Goal: Transaction & Acquisition: Purchase product/service

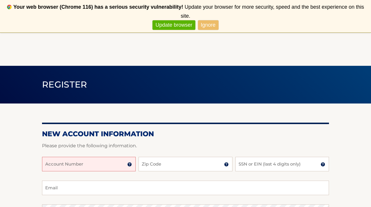
scroll to position [36, 0]
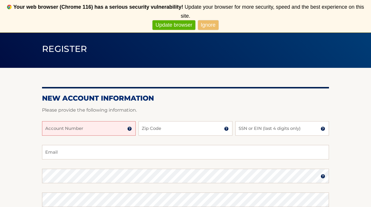
click at [101, 132] on input "Account Number" at bounding box center [89, 128] width 94 height 14
type input "44456002336"
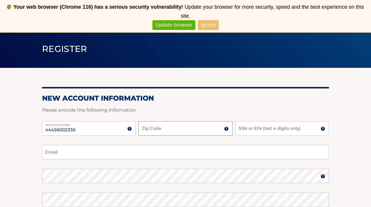
click at [152, 127] on input "Zip Code" at bounding box center [185, 128] width 94 height 14
type input "08844"
click at [259, 130] on input "SSN or EIN (last 4 digits only)" at bounding box center [282, 128] width 94 height 14
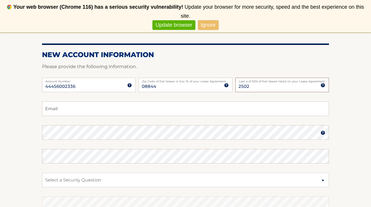
scroll to position [86, 0]
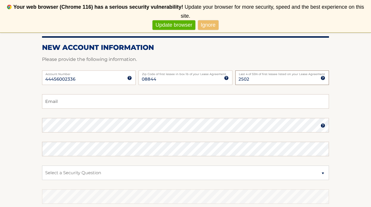
type input "2502"
click at [221, 102] on input "Email" at bounding box center [185, 101] width 287 height 14
type input "yasmeen.shazia@yahoo.com"
click at [167, 178] on select "Select a Security Question What was the name of your elementary school? What is…" at bounding box center [185, 172] width 287 height 14
select select "2"
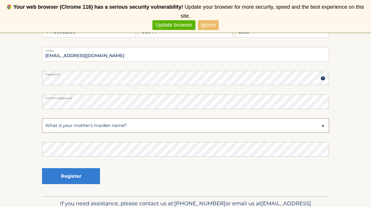
scroll to position [138, 0]
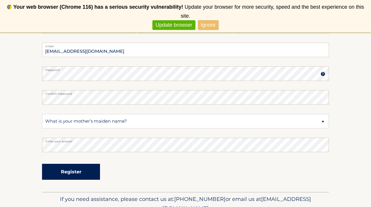
click at [95, 173] on button "Register" at bounding box center [71, 172] width 58 height 16
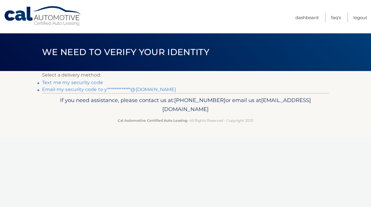
click at [101, 90] on link "**********" at bounding box center [109, 90] width 134 height 6
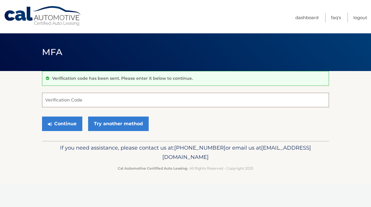
click at [110, 99] on input "Verification Code" at bounding box center [185, 100] width 287 height 14
type input "286460"
click at [42, 116] on button "Continue" at bounding box center [62, 123] width 40 height 14
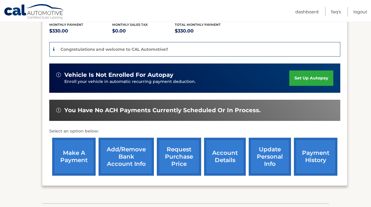
scroll to position [152, 0]
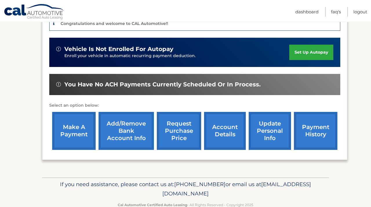
click at [76, 143] on link "make a payment" at bounding box center [73, 131] width 43 height 38
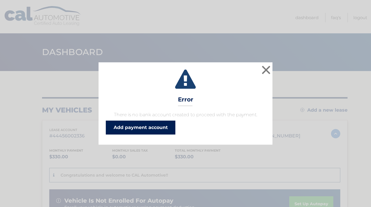
click at [123, 129] on link "Add payment account" at bounding box center [141, 128] width 70 height 14
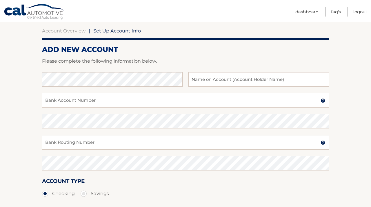
scroll to position [44, 0]
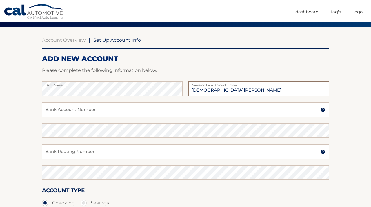
type input "Shazia Yasmeen"
click at [108, 111] on input "Bank Account Number" at bounding box center [185, 109] width 287 height 14
paste input "381054473593"
type input "381054473593"
click at [98, 150] on input "Bank Routing Number" at bounding box center [185, 151] width 287 height 14
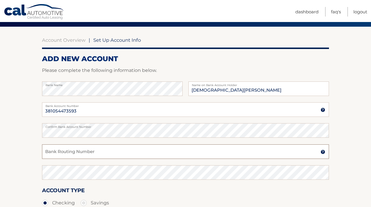
paste input "021200339"
type input "021200339"
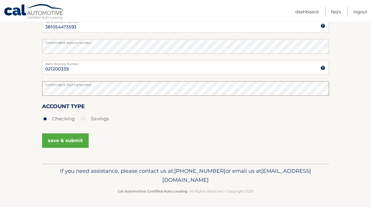
scroll to position [129, 0]
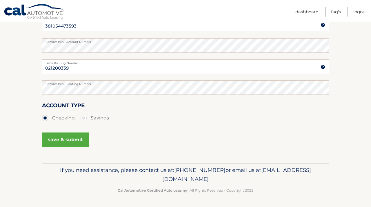
click at [77, 142] on button "save & submit" at bounding box center [65, 139] width 47 height 14
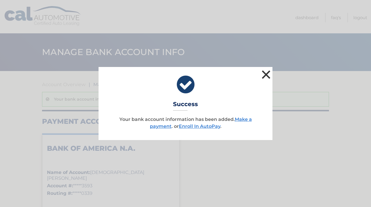
click at [266, 76] on button "×" at bounding box center [266, 75] width 12 height 12
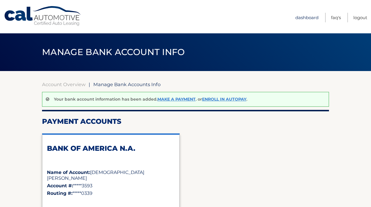
click at [299, 18] on link "Dashboard" at bounding box center [306, 18] width 23 height 10
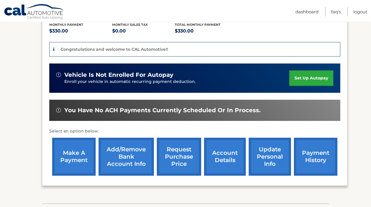
scroll to position [135, 0]
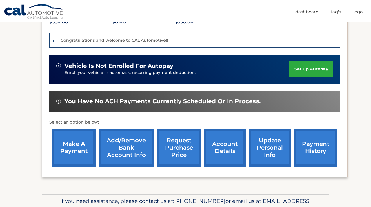
click at [85, 153] on link "make a payment" at bounding box center [73, 148] width 43 height 38
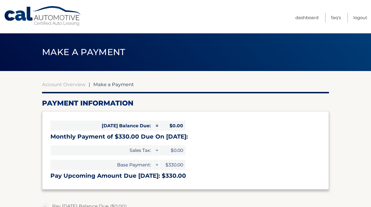
select select "OWZhMjBjZDctZjMzZC00YmU3LThhYTktYWE3YWJkMGU3ZTk1"
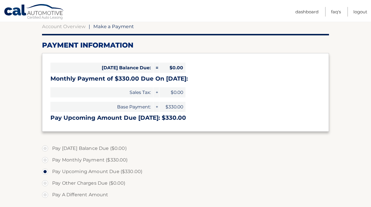
scroll to position [66, 0]
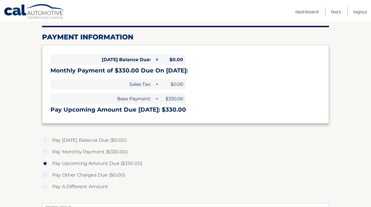
click at [117, 152] on label "Pay Monthly Payment ($330.00)" at bounding box center [185, 152] width 287 height 12
click at [50, 152] on input "Pay Monthly Payment ($330.00)" at bounding box center [47, 150] width 6 height 9
radio input "true"
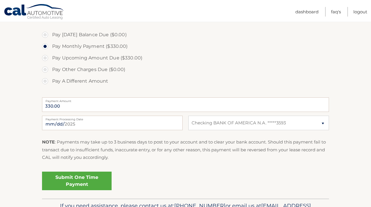
scroll to position [172, 0]
click at [96, 179] on link "Submit One Time Payment" at bounding box center [77, 180] width 70 height 19
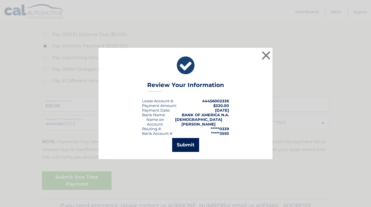
click at [183, 147] on button "Submit" at bounding box center [185, 145] width 27 height 14
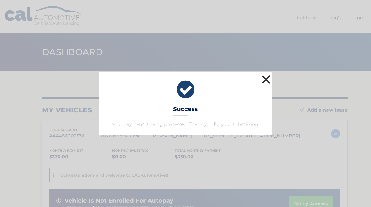
click at [266, 82] on button "×" at bounding box center [266, 80] width 12 height 12
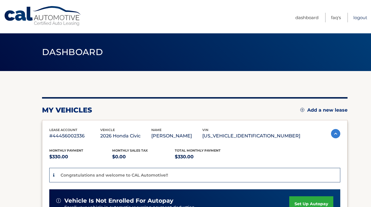
click at [354, 18] on link "Logout" at bounding box center [360, 18] width 14 height 10
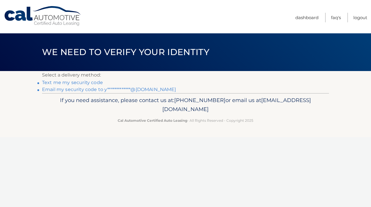
click at [140, 91] on link "**********" at bounding box center [109, 90] width 134 height 6
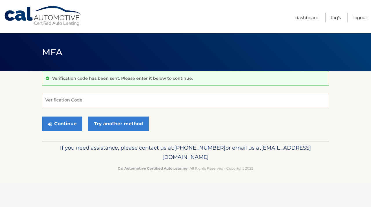
click at [147, 101] on input "Verification Code" at bounding box center [185, 100] width 287 height 14
type input "775953"
click at [73, 126] on button "Continue" at bounding box center [62, 123] width 40 height 14
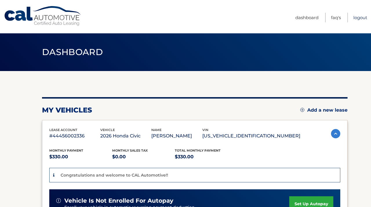
click at [364, 17] on link "Logout" at bounding box center [360, 18] width 14 height 10
